Goal: Task Accomplishment & Management: Complete application form

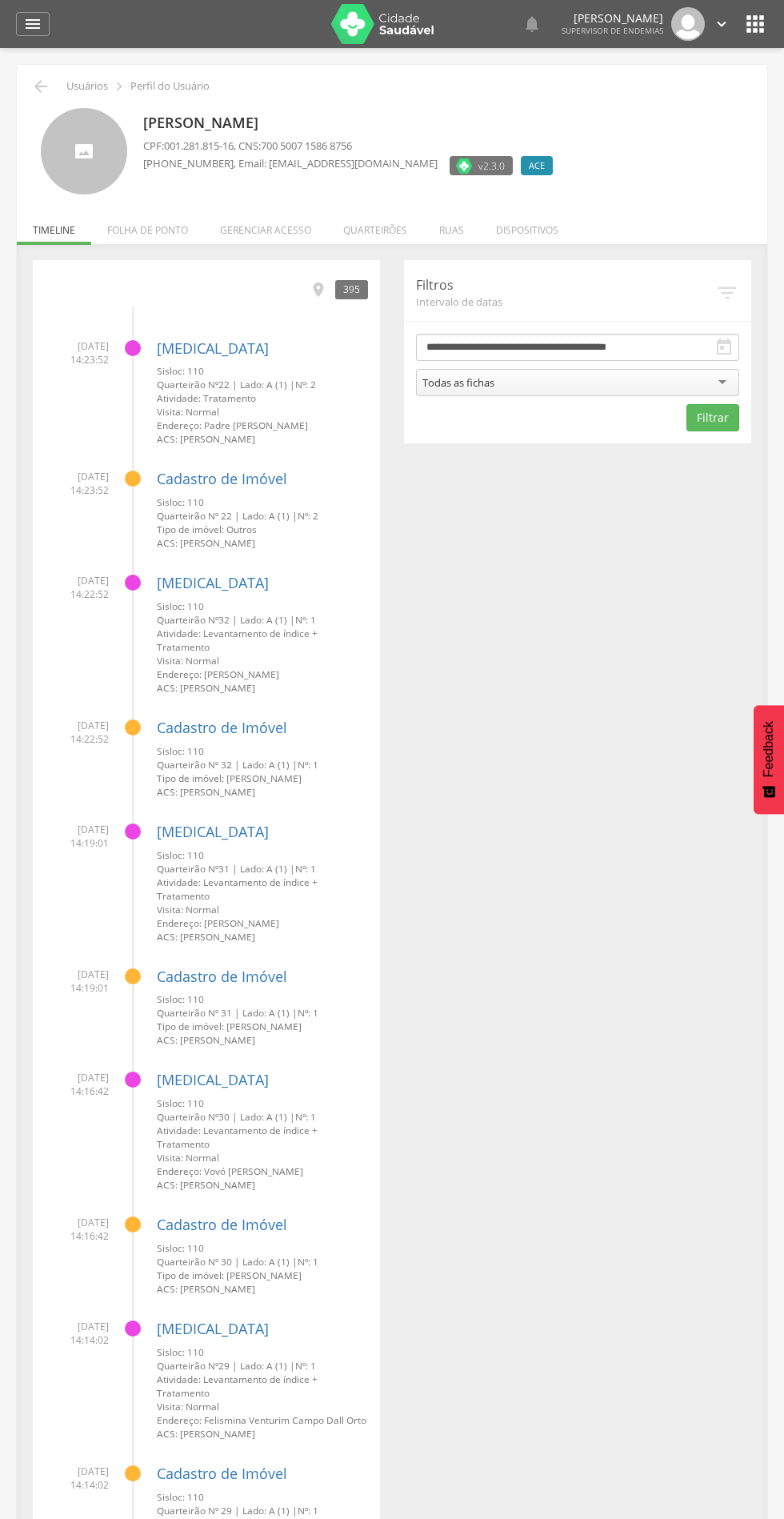
click at [391, 216] on li "Quarteirões" at bounding box center [375, 226] width 96 height 38
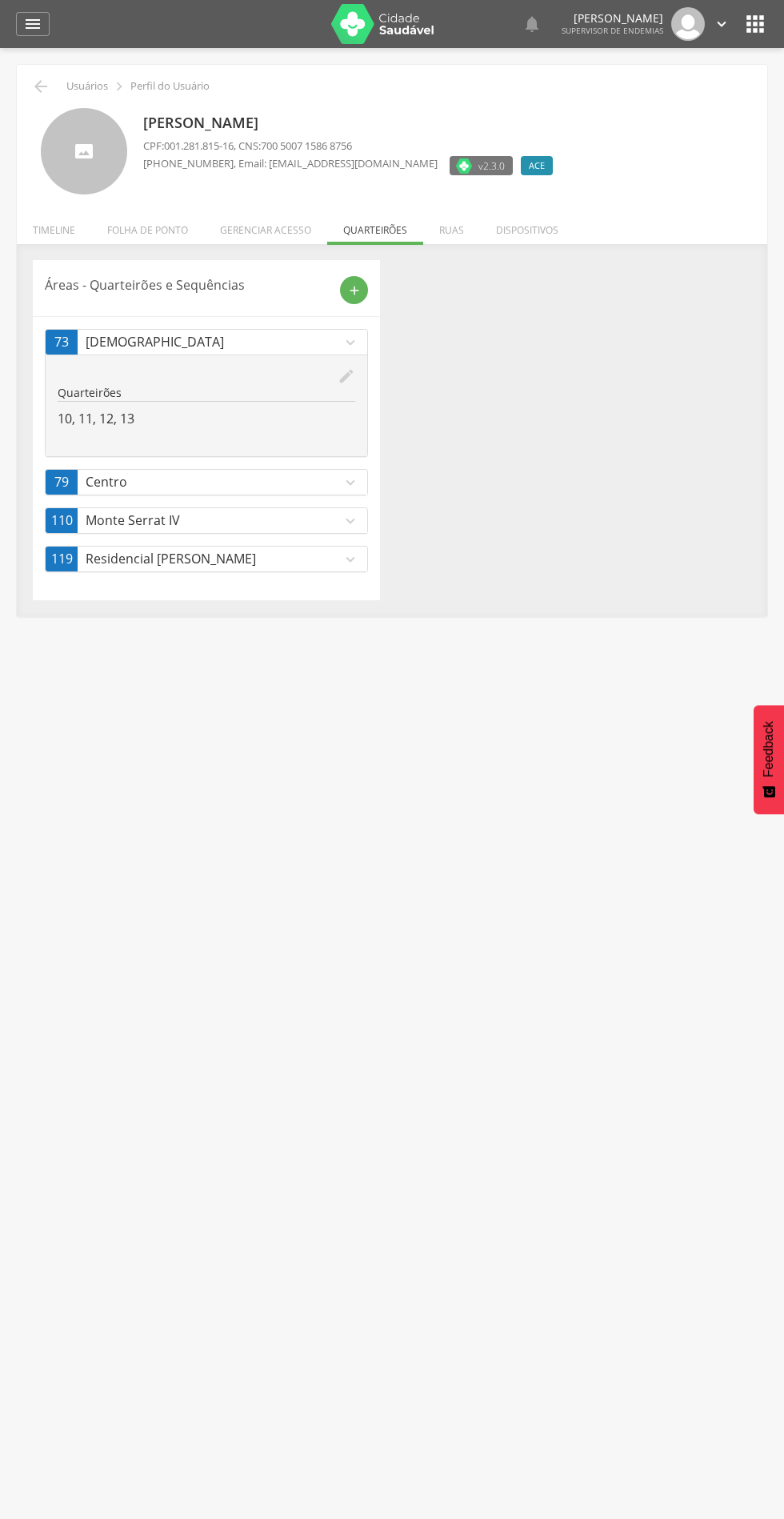
click at [364, 290] on div "add" at bounding box center [355, 290] width 28 height 28
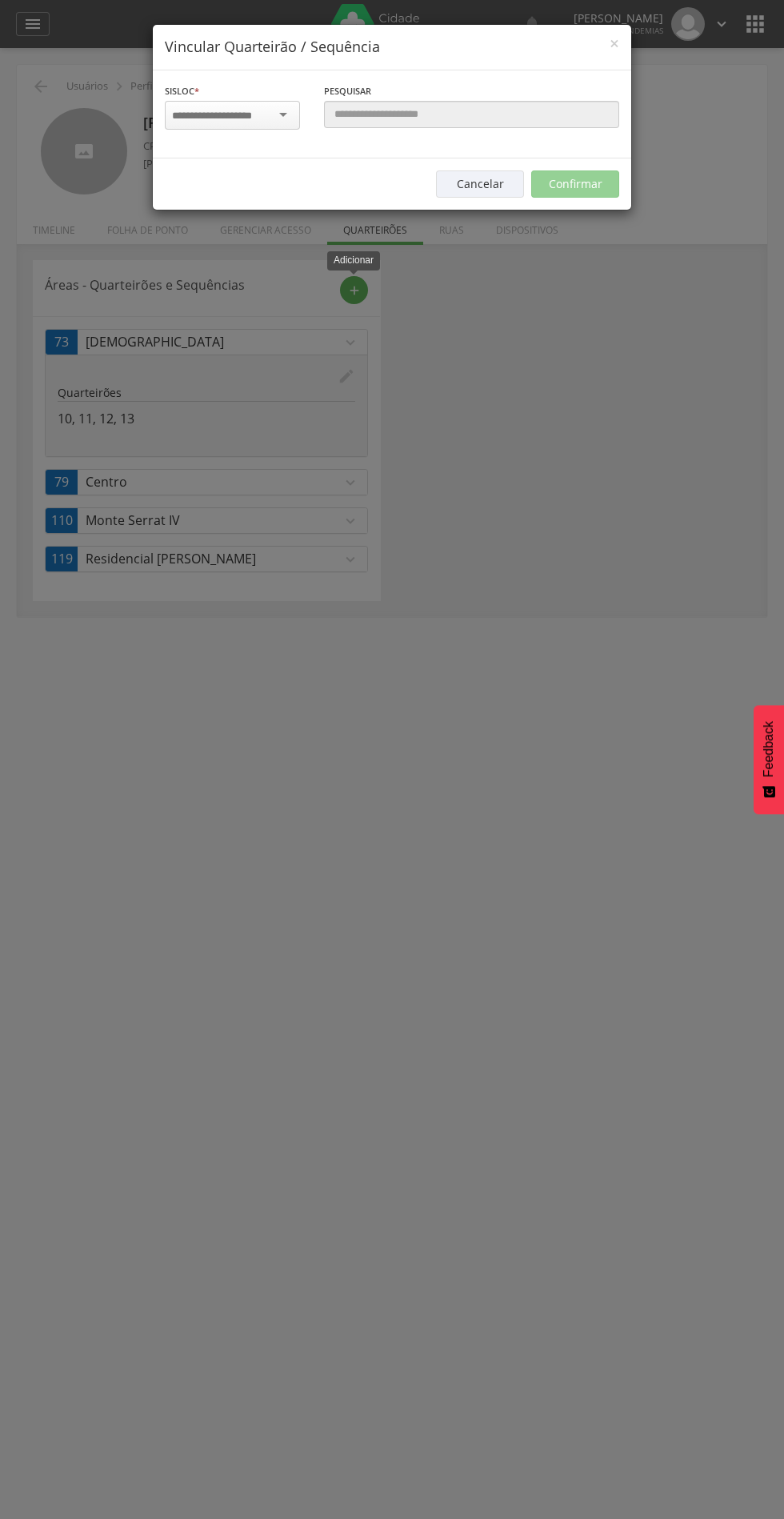
click at [238, 121] on input "select-one" at bounding box center [223, 116] width 101 height 14
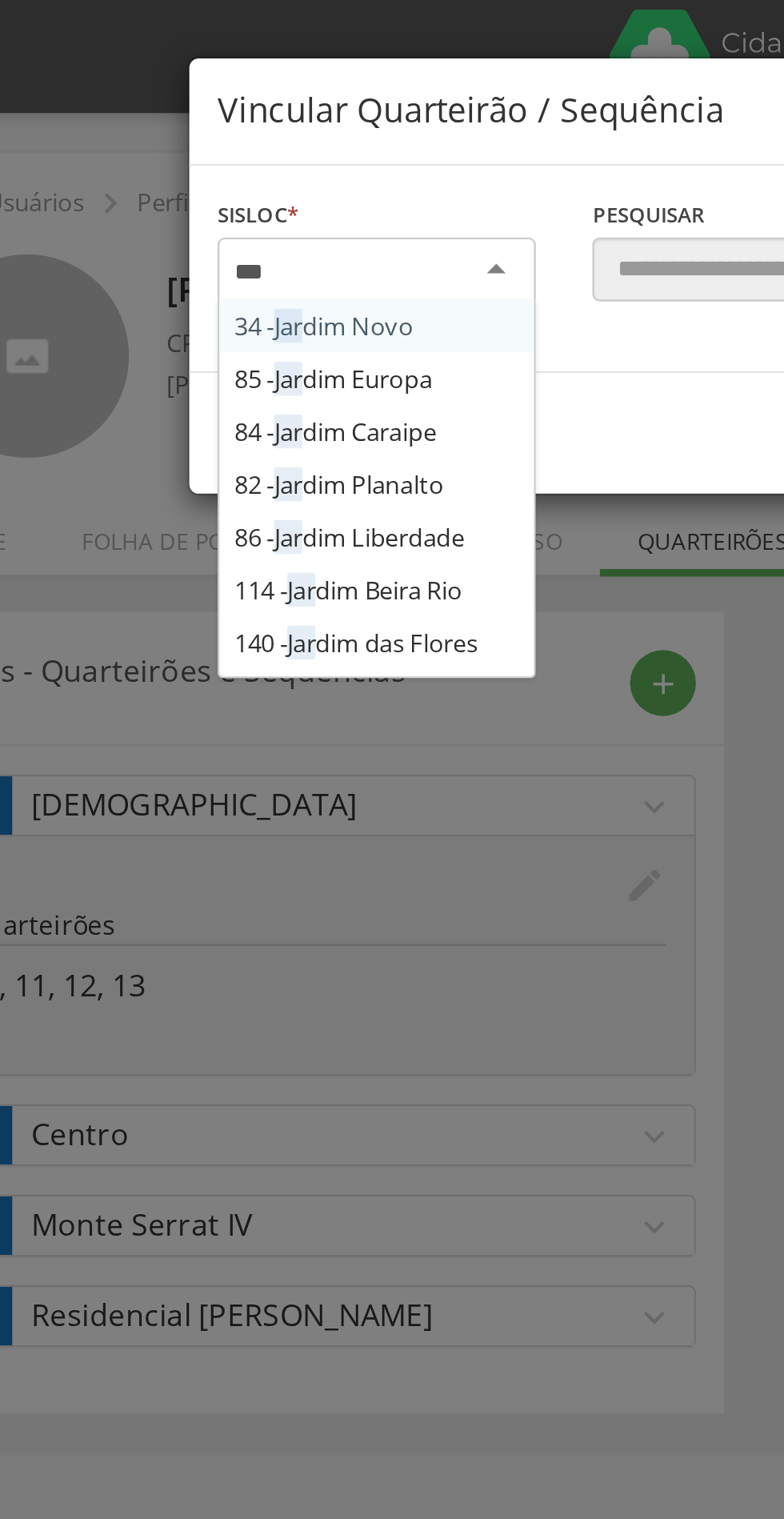
type input "****"
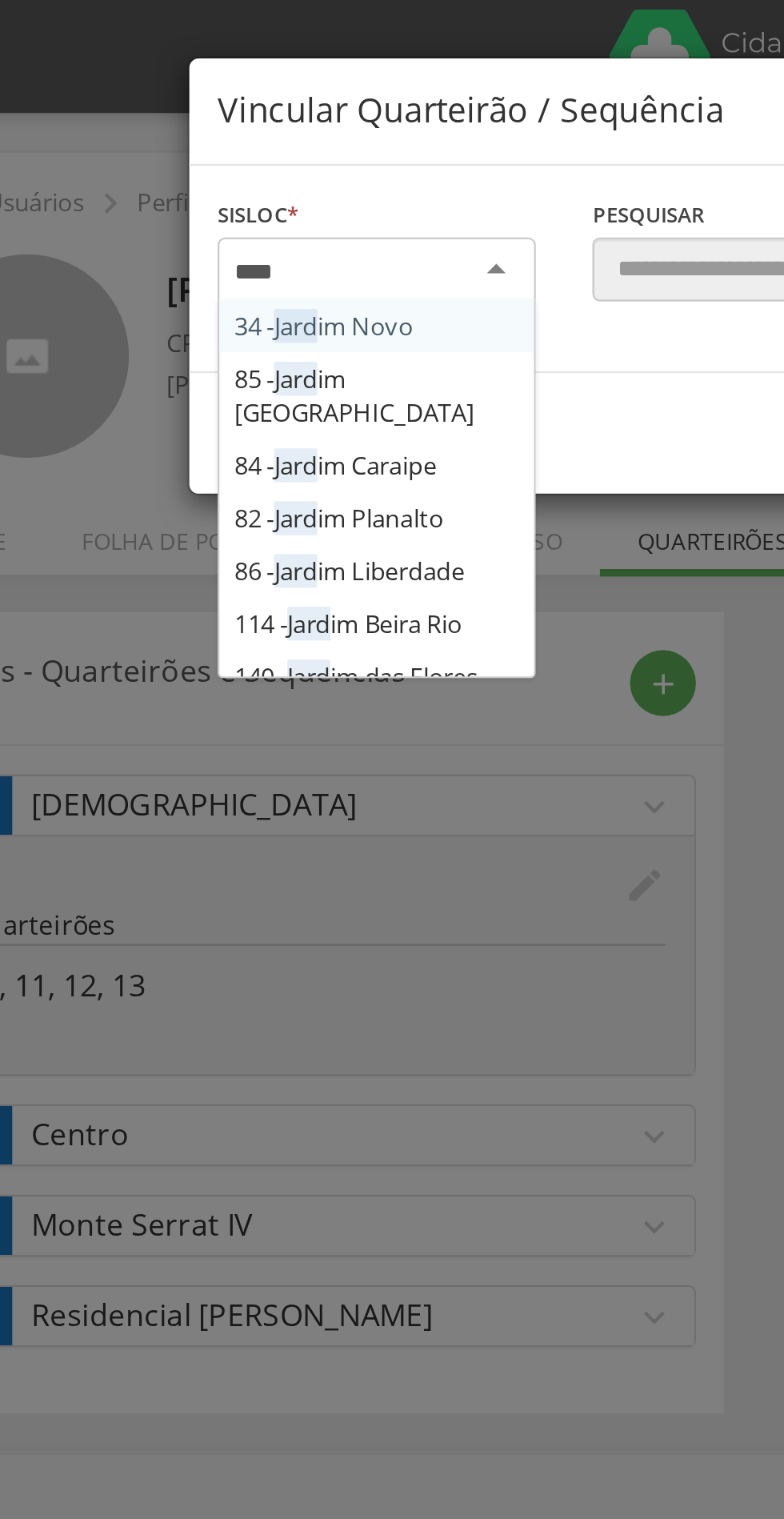
click at [246, 158] on div "Sisloc * 34 - Jard im Novo 85 - Jard im Europa 84 - Jard im Caraipe 82 - Jard i…" at bounding box center [392, 114] width 479 height 88
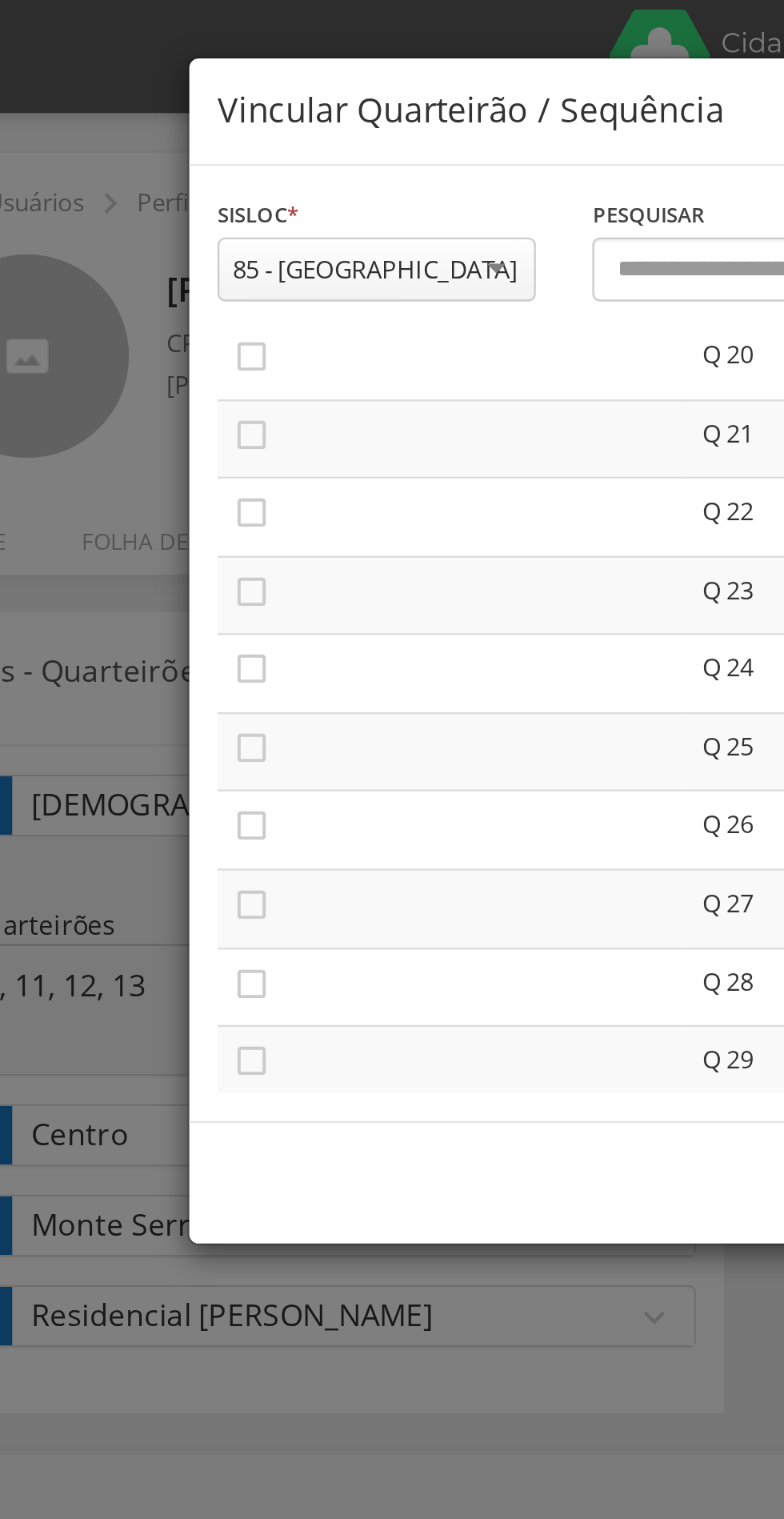
scroll to position [671, 0]
click at [181, 217] on icon "" at bounding box center [180, 216] width 16 height 16
click at [180, 253] on icon "" at bounding box center [180, 251] width 16 height 16
click at [183, 289] on icon "" at bounding box center [180, 283] width 16 height 16
click at [185, 319] on icon "" at bounding box center [180, 317] width 16 height 16
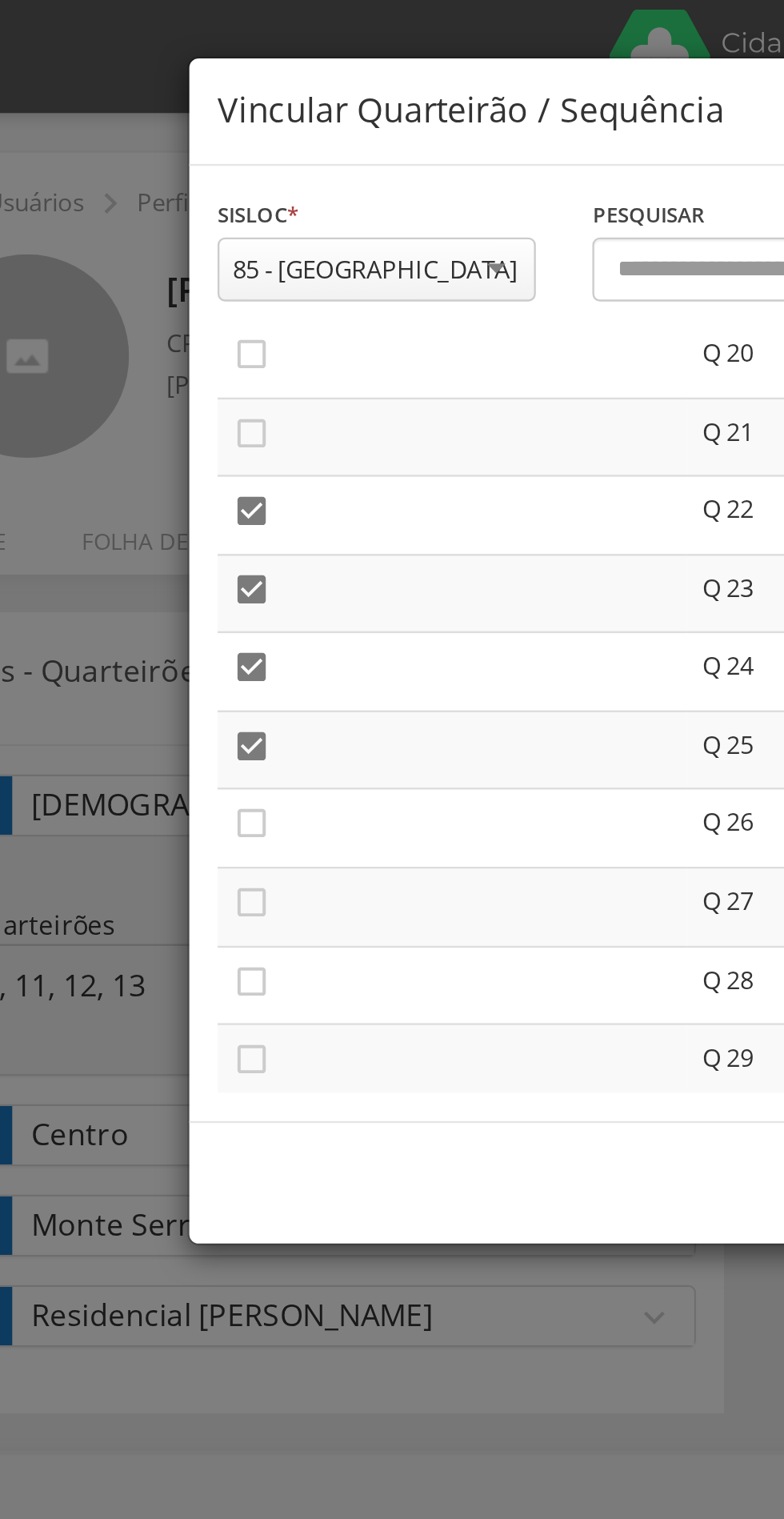
click at [186, 356] on icon "" at bounding box center [180, 349] width 16 height 16
click at [182, 386] on icon "" at bounding box center [180, 384] width 16 height 16
click at [185, 422] on icon "" at bounding box center [180, 417] width 16 height 16
click at [185, 450] on icon "" at bounding box center [180, 450] width 16 height 16
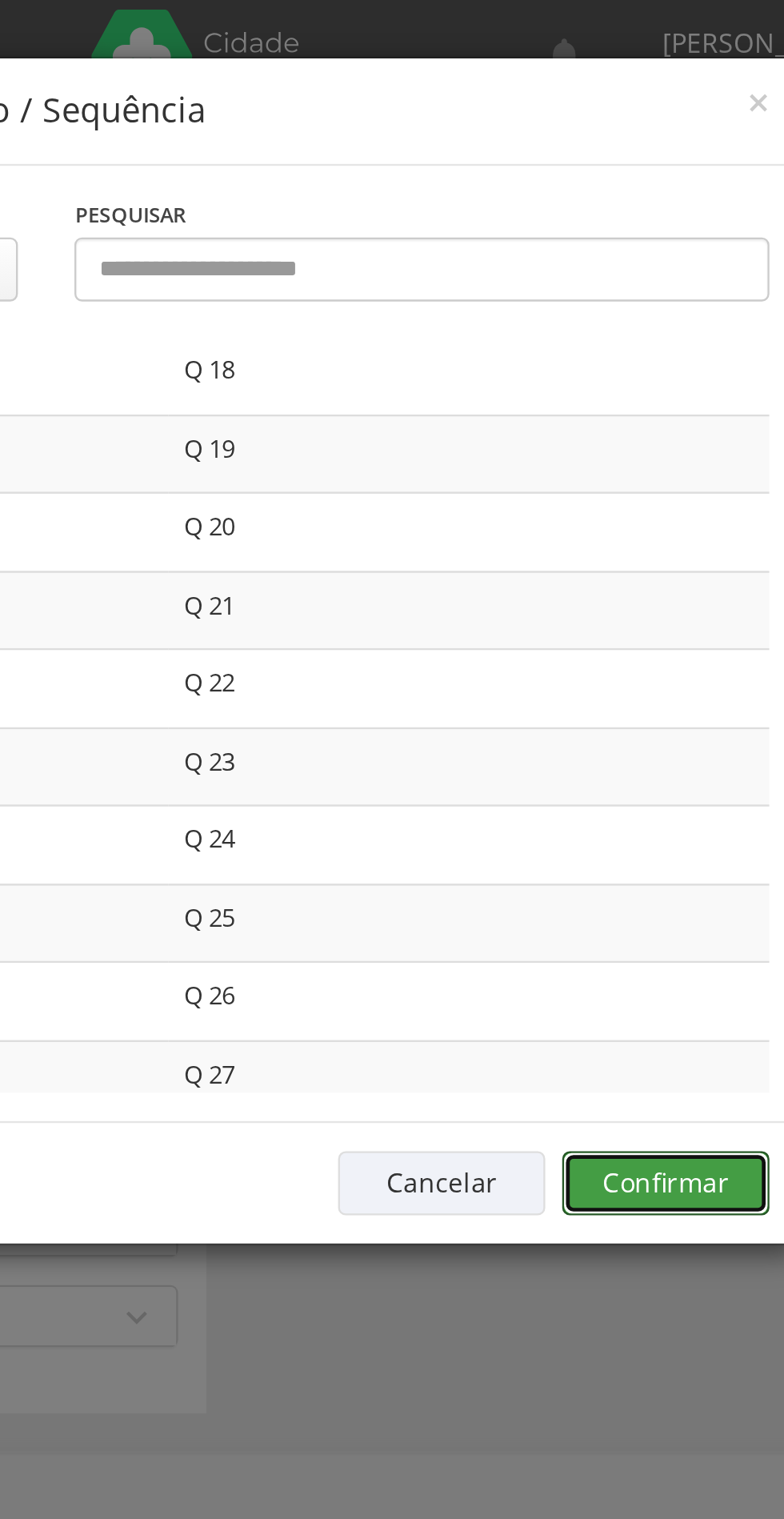
click at [586, 498] on button "Confirmar" at bounding box center [575, 503] width 88 height 27
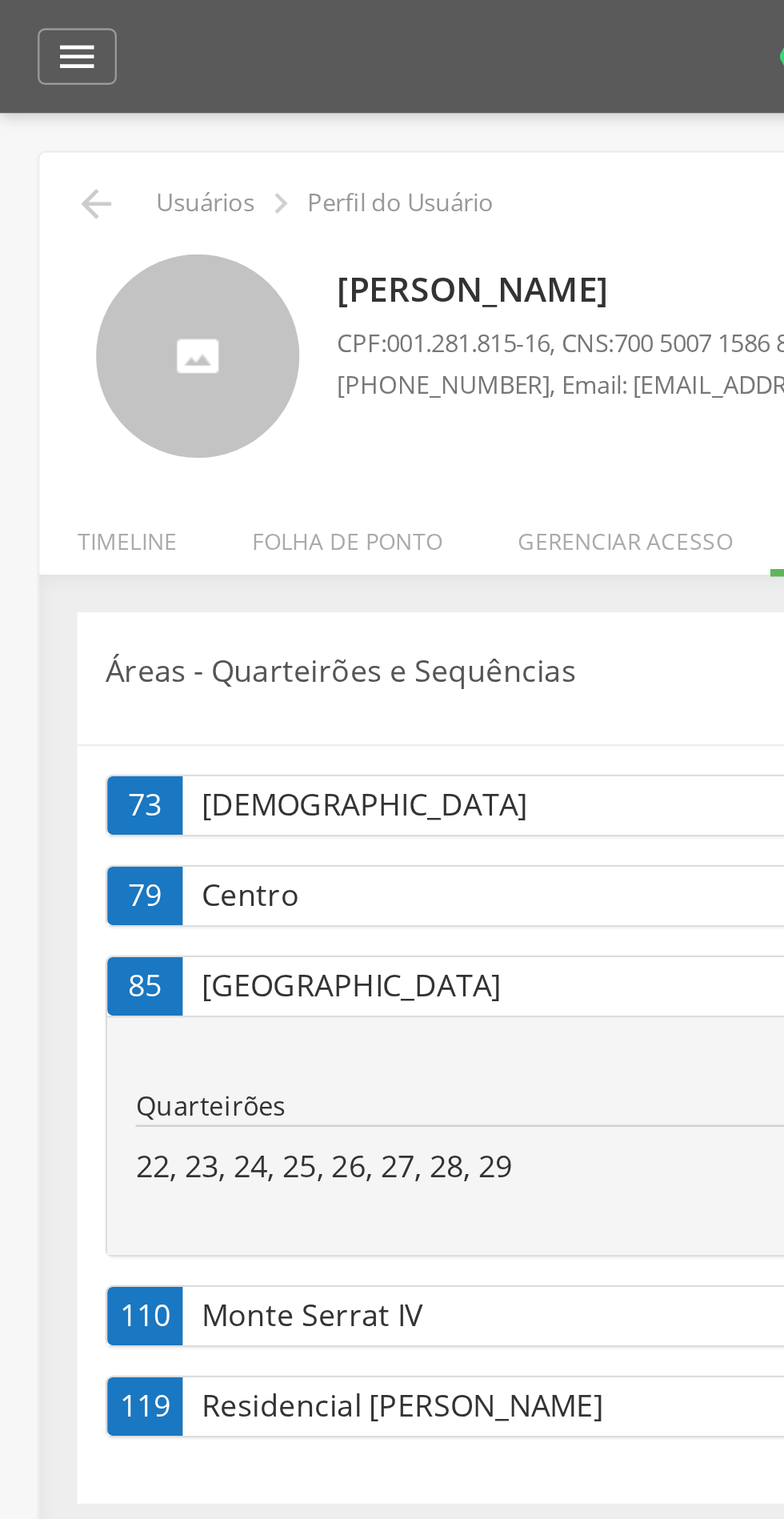
click at [48, 83] on icon "" at bounding box center [40, 86] width 19 height 19
